Goal: Obtain resource: Obtain resource

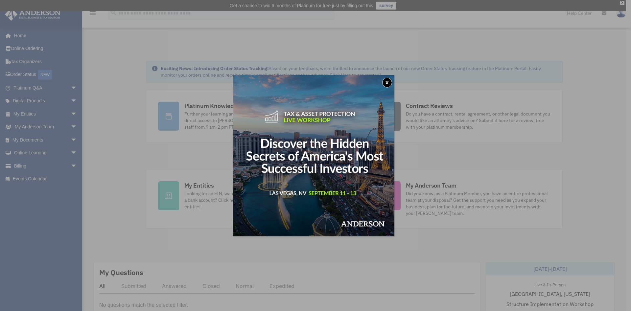
click at [386, 85] on button "x" at bounding box center [387, 83] width 10 height 10
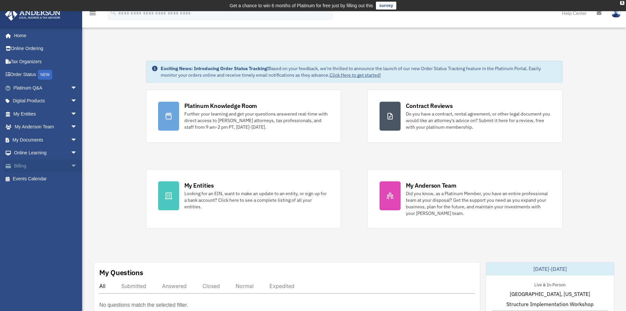
click at [59, 166] on link "Billing arrow_drop_down" at bounding box center [46, 165] width 83 height 13
click at [71, 166] on span "arrow_drop_down" at bounding box center [77, 165] width 13 height 13
click at [64, 179] on link "$ Open Invoices" at bounding box center [48, 178] width 78 height 13
click at [44, 180] on link "$ Open Invoices" at bounding box center [48, 178] width 78 height 13
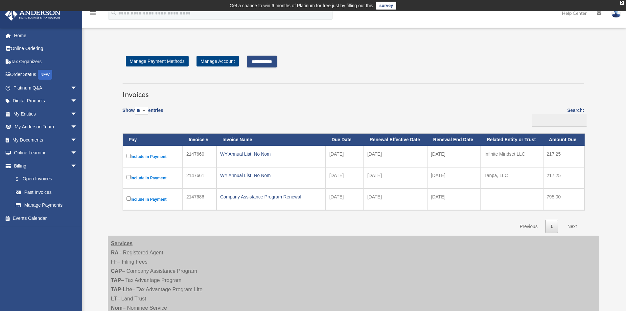
click at [131, 177] on label "Include in Payment" at bounding box center [153, 178] width 53 height 8
click at [573, 227] on link "Next" at bounding box center [572, 226] width 19 height 13
click at [268, 58] on input "**********" at bounding box center [262, 62] width 30 height 12
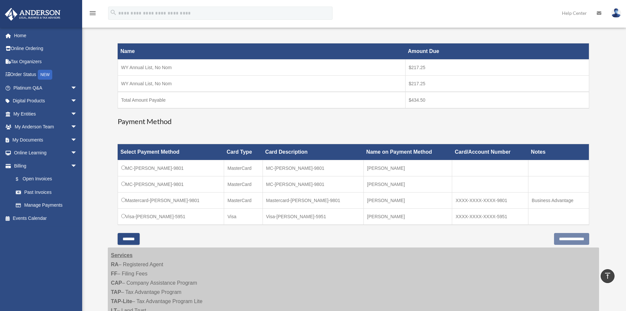
scroll to position [99, 0]
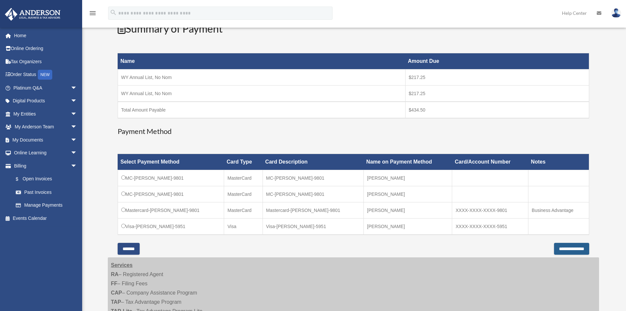
click at [562, 250] on input "**********" at bounding box center [571, 249] width 35 height 12
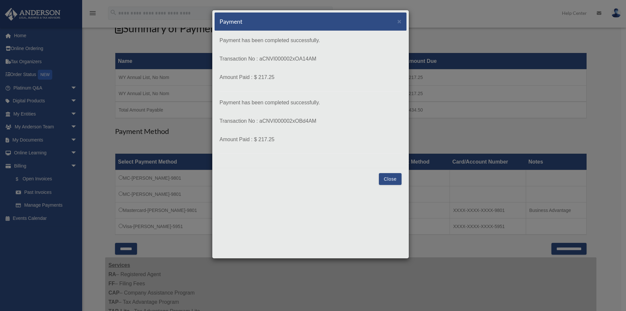
click at [392, 181] on button "Close" at bounding box center [390, 179] width 23 height 12
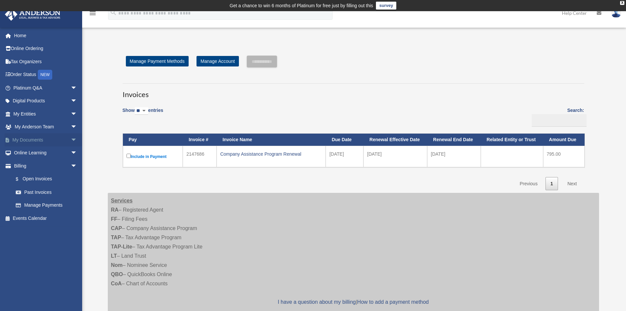
click at [71, 139] on span "arrow_drop_down" at bounding box center [77, 139] width 13 height 13
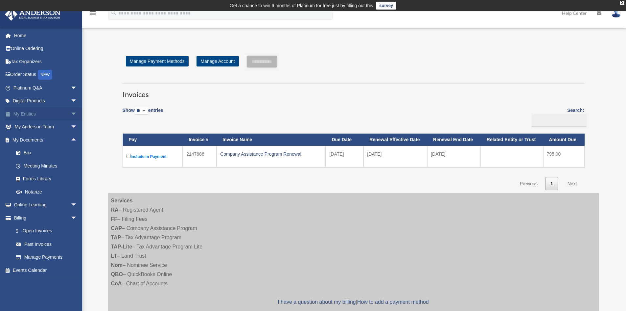
click at [71, 113] on span "arrow_drop_down" at bounding box center [77, 113] width 13 height 13
click at [37, 181] on link "My Blueprint" at bounding box center [48, 178] width 78 height 13
click at [37, 179] on link "My Blueprint" at bounding box center [48, 178] width 78 height 13
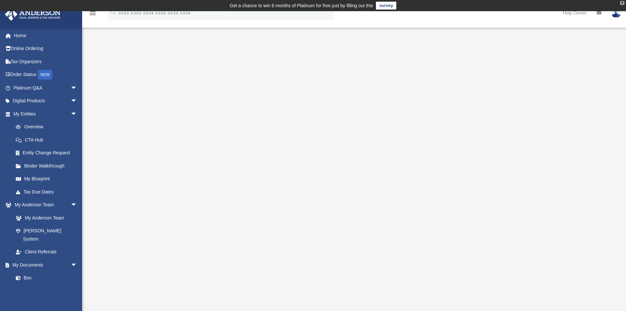
click at [621, 4] on div "X" at bounding box center [622, 3] width 4 height 4
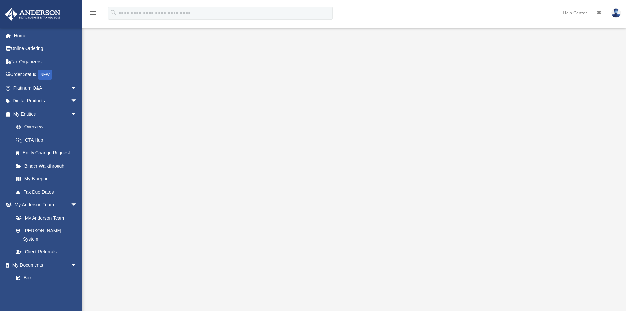
click at [617, 12] on img at bounding box center [617, 13] width 10 height 10
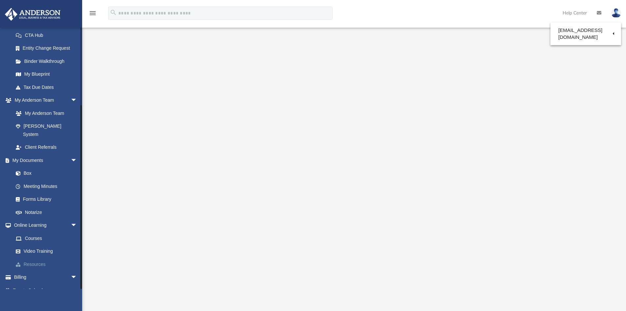
scroll to position [106, 0]
click at [34, 270] on link "Billing arrow_drop_down" at bounding box center [46, 275] width 83 height 13
click at [23, 269] on link "Billing arrow_drop_down" at bounding box center [46, 275] width 83 height 13
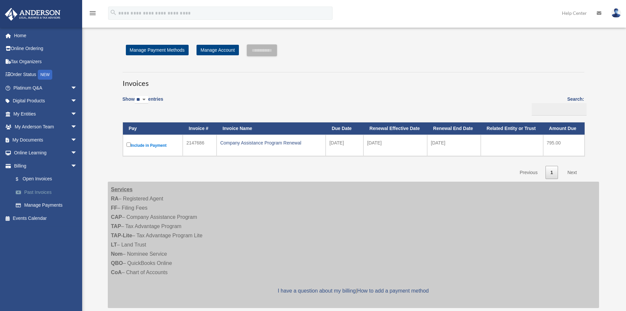
click at [48, 194] on link "Past Invoices" at bounding box center [48, 191] width 78 height 13
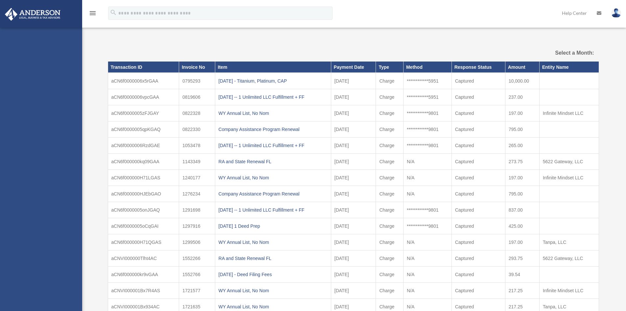
select select
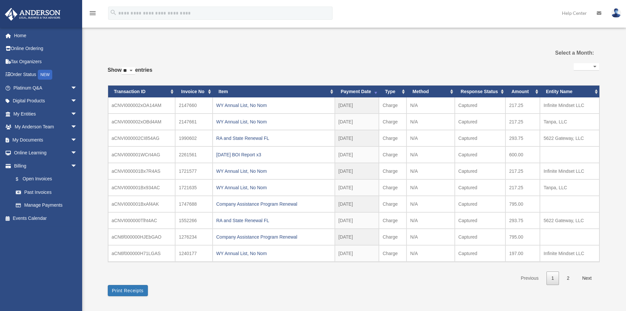
click at [615, 12] on img at bounding box center [617, 13] width 10 height 10
click at [486, 58] on link "Logout" at bounding box center [518, 57] width 66 height 13
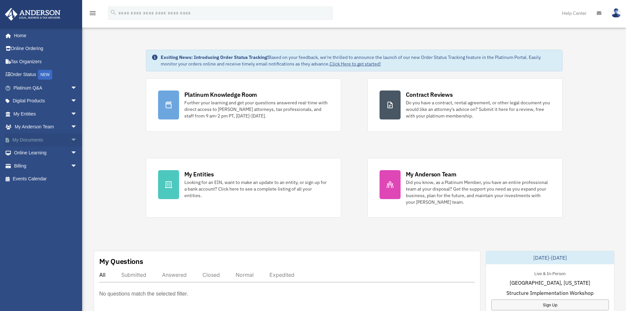
click at [71, 139] on span "arrow_drop_down" at bounding box center [77, 139] width 13 height 13
click at [25, 35] on link "Home" at bounding box center [46, 35] width 83 height 13
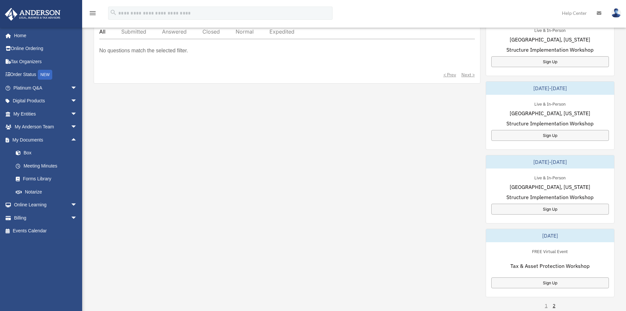
scroll to position [263, 0]
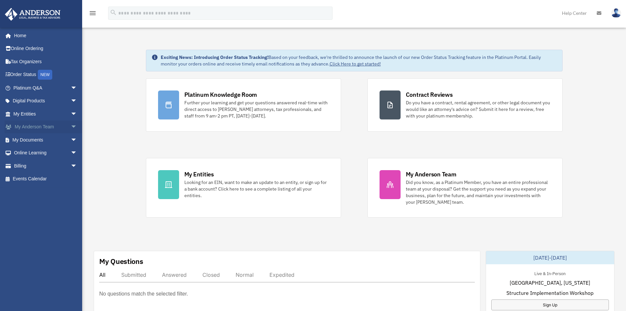
click at [71, 125] on span "arrow_drop_down" at bounding box center [77, 126] width 13 height 13
click at [71, 177] on span "arrow_drop_down" at bounding box center [77, 178] width 13 height 13
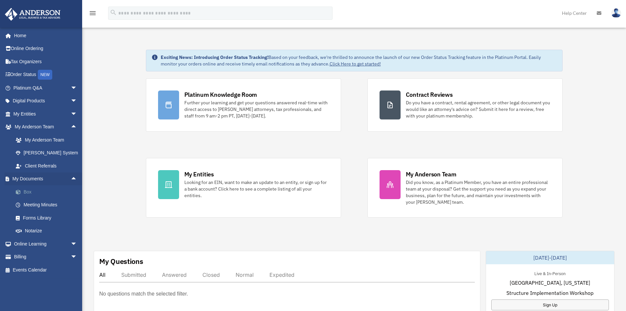
click at [26, 190] on link "Box" at bounding box center [48, 191] width 78 height 13
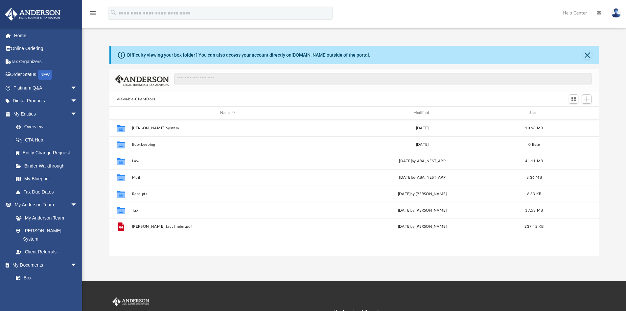
scroll to position [145, 485]
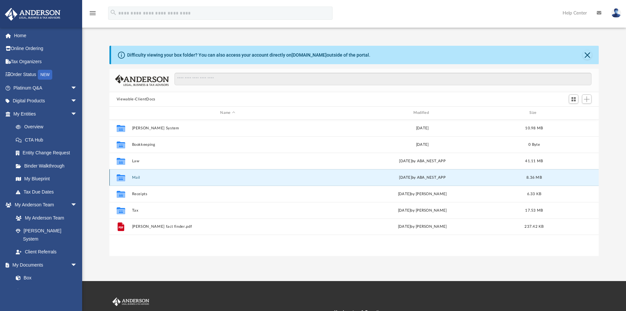
click at [137, 178] on button "Mail" at bounding box center [228, 177] width 192 height 4
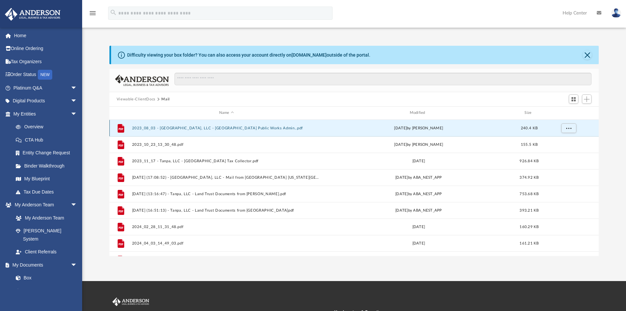
click at [198, 128] on button "2023_08_03 - [GEOGRAPHIC_DATA], LLC - [GEOGRAPHIC_DATA] Public Works Admin..pdf" at bounding box center [226, 128] width 189 height 4
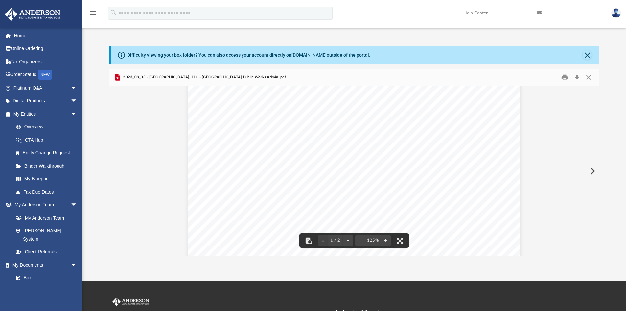
scroll to position [0, 0]
click at [588, 76] on button "Close" at bounding box center [589, 77] width 12 height 10
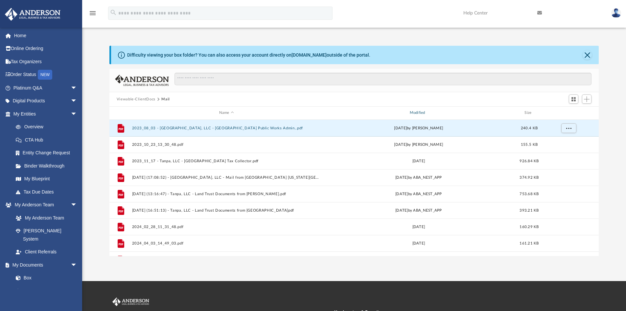
click at [420, 114] on div "Modified" at bounding box center [418, 113] width 189 height 6
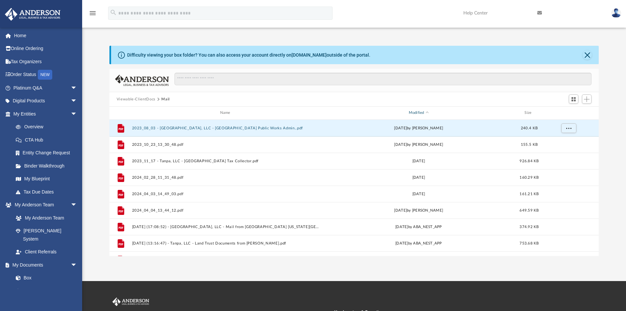
click at [427, 112] on span "Modified" at bounding box center [427, 112] width 3 height 3
click at [425, 110] on div "Modified" at bounding box center [418, 113] width 189 height 6
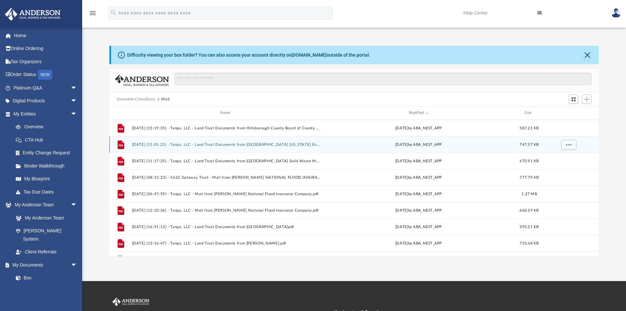
click at [418, 147] on div "[DATE] by ABA_NEST_APP" at bounding box center [418, 144] width 189 height 6
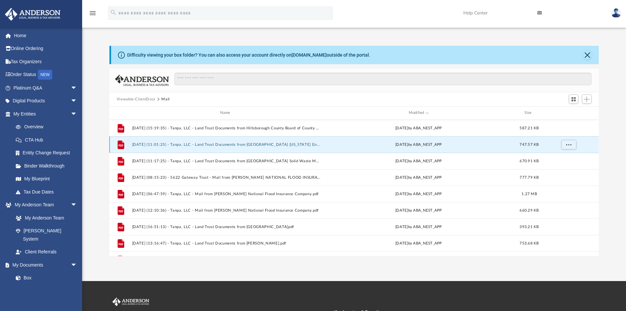
click at [418, 147] on div "[DATE] by ABA_NEST_APP" at bounding box center [418, 144] width 189 height 6
click at [123, 148] on icon "grid" at bounding box center [121, 144] width 7 height 9
click at [118, 145] on icon "grid" at bounding box center [121, 144] width 7 height 9
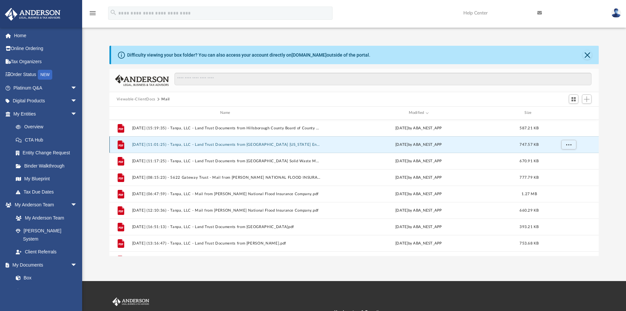
click at [118, 145] on icon "grid" at bounding box center [121, 144] width 7 height 9
click at [149, 142] on button "[DATE] (11:01:25) - Tanpa, LLC - Land Trust Documents from [GEOGRAPHIC_DATA] [U…" at bounding box center [226, 144] width 189 height 4
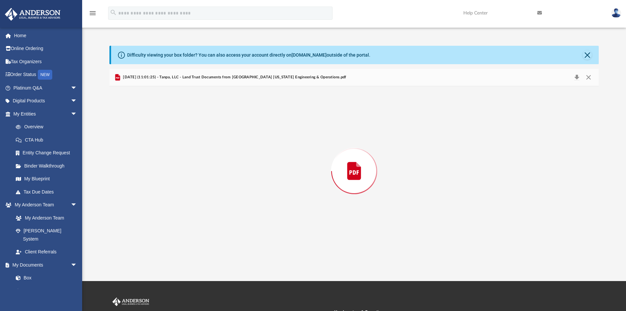
click at [149, 142] on div "Preview" at bounding box center [354, 171] width 490 height 170
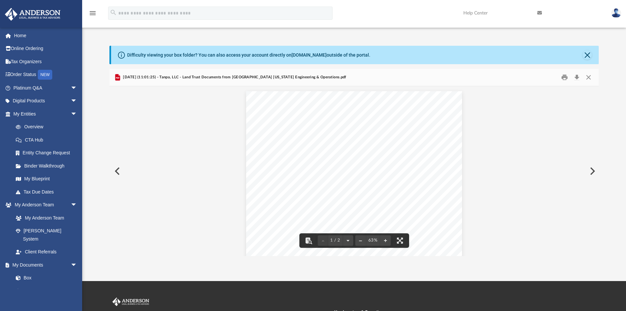
click at [118, 169] on button "Preview" at bounding box center [116, 171] width 14 height 18
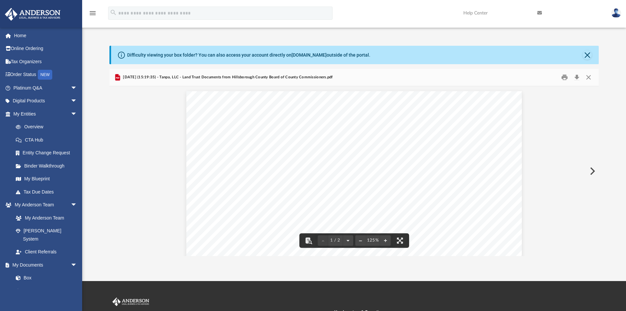
click at [593, 171] on button "Preview" at bounding box center [592, 171] width 14 height 18
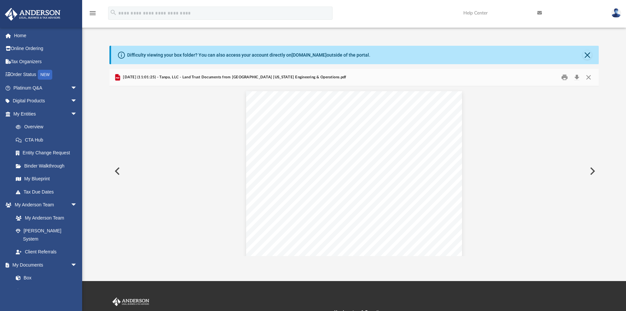
click at [593, 171] on button "Preview" at bounding box center [592, 171] width 14 height 18
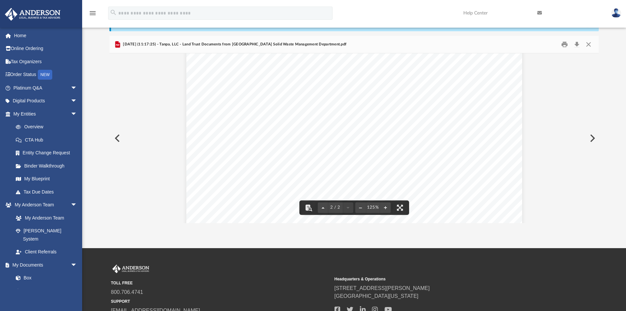
scroll to position [717, 0]
click at [590, 45] on button "Close" at bounding box center [589, 44] width 12 height 10
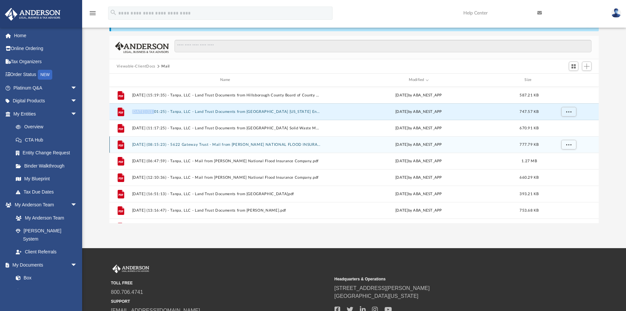
click at [244, 144] on button "[DATE] (08:15:23) - 5622 Gateway Trust - Mail from [PERSON_NAME] NATIONAL FLOOD…" at bounding box center [226, 144] width 189 height 4
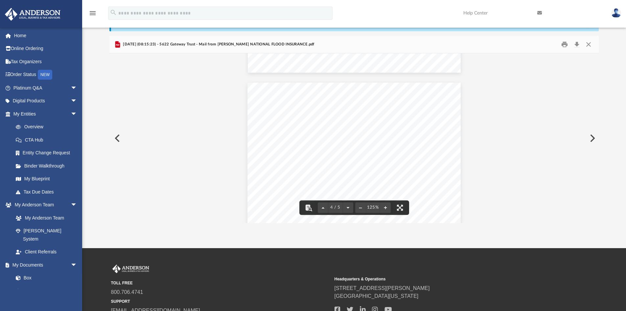
scroll to position [921, 0]
